Goal: Find specific page/section

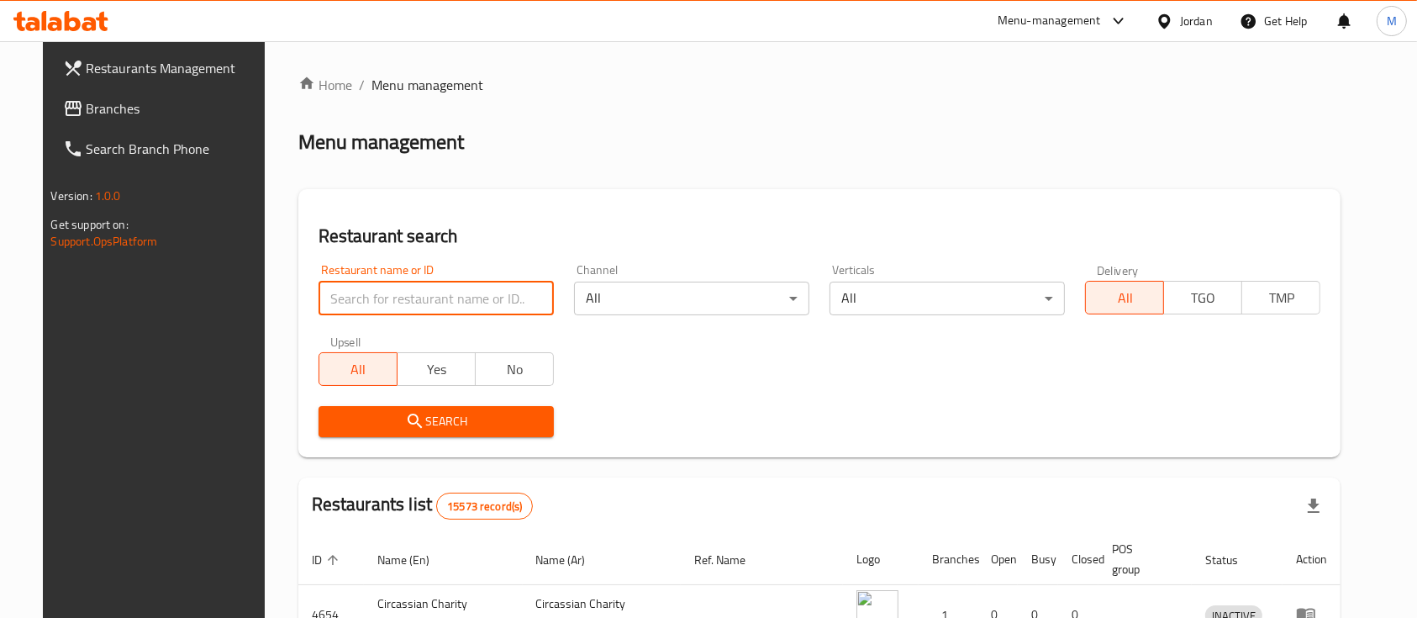
click at [389, 303] on input "search" at bounding box center [436, 299] width 235 height 34
type input "markazia"
click button "Search" at bounding box center [436, 421] width 235 height 31
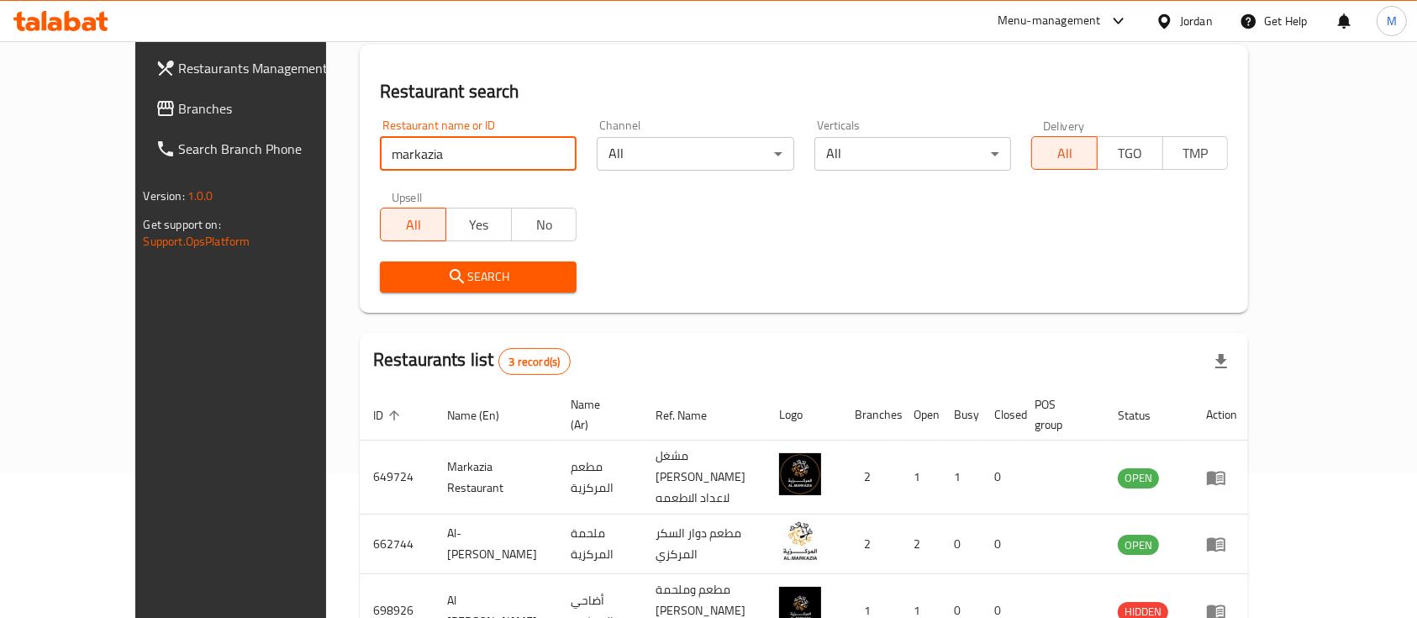
scroll to position [215, 0]
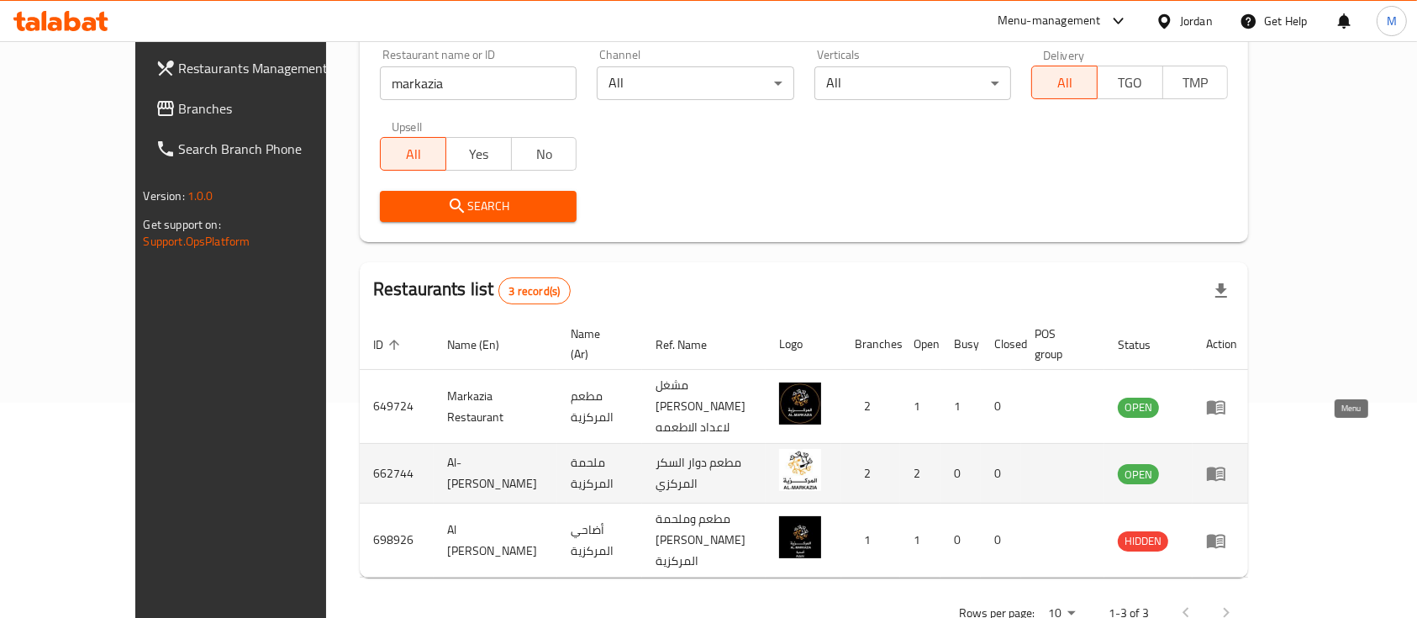
click at [1237, 463] on link "enhanced table" at bounding box center [1221, 473] width 31 height 20
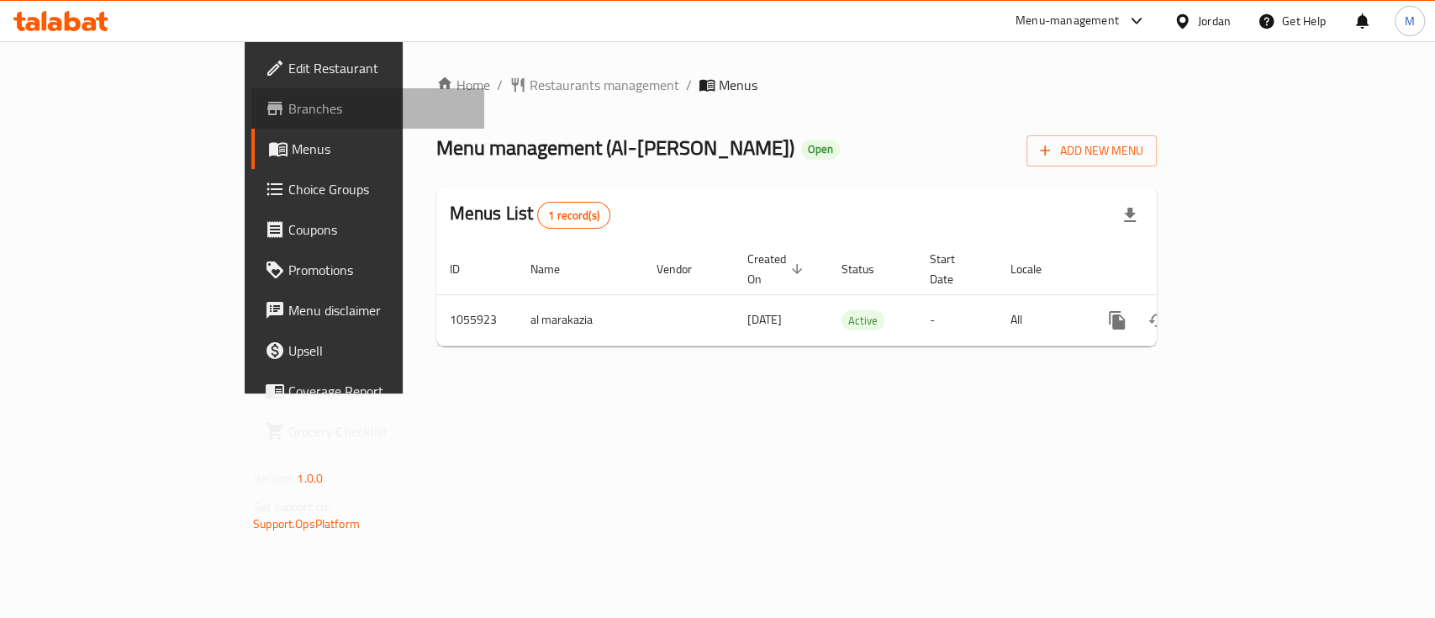
click at [288, 113] on span "Branches" at bounding box center [379, 108] width 182 height 20
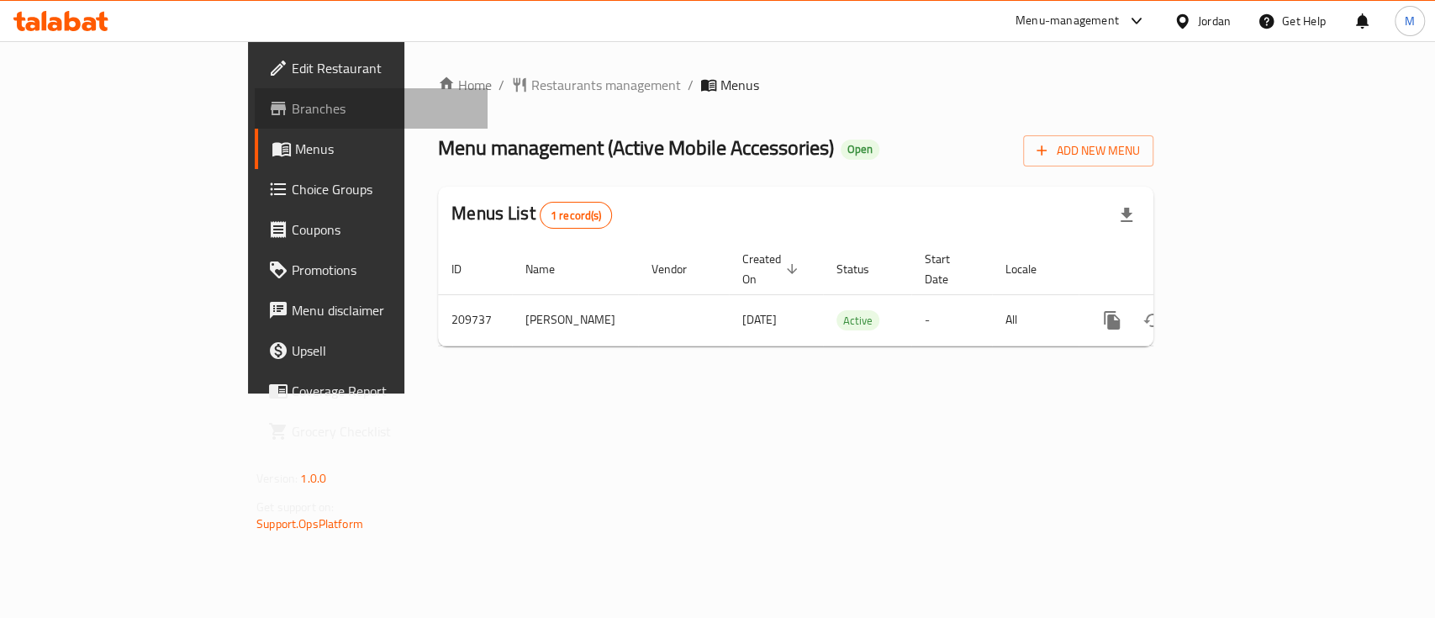
click at [292, 111] on span "Branches" at bounding box center [383, 108] width 182 height 20
